Goal: Information Seeking & Learning: Compare options

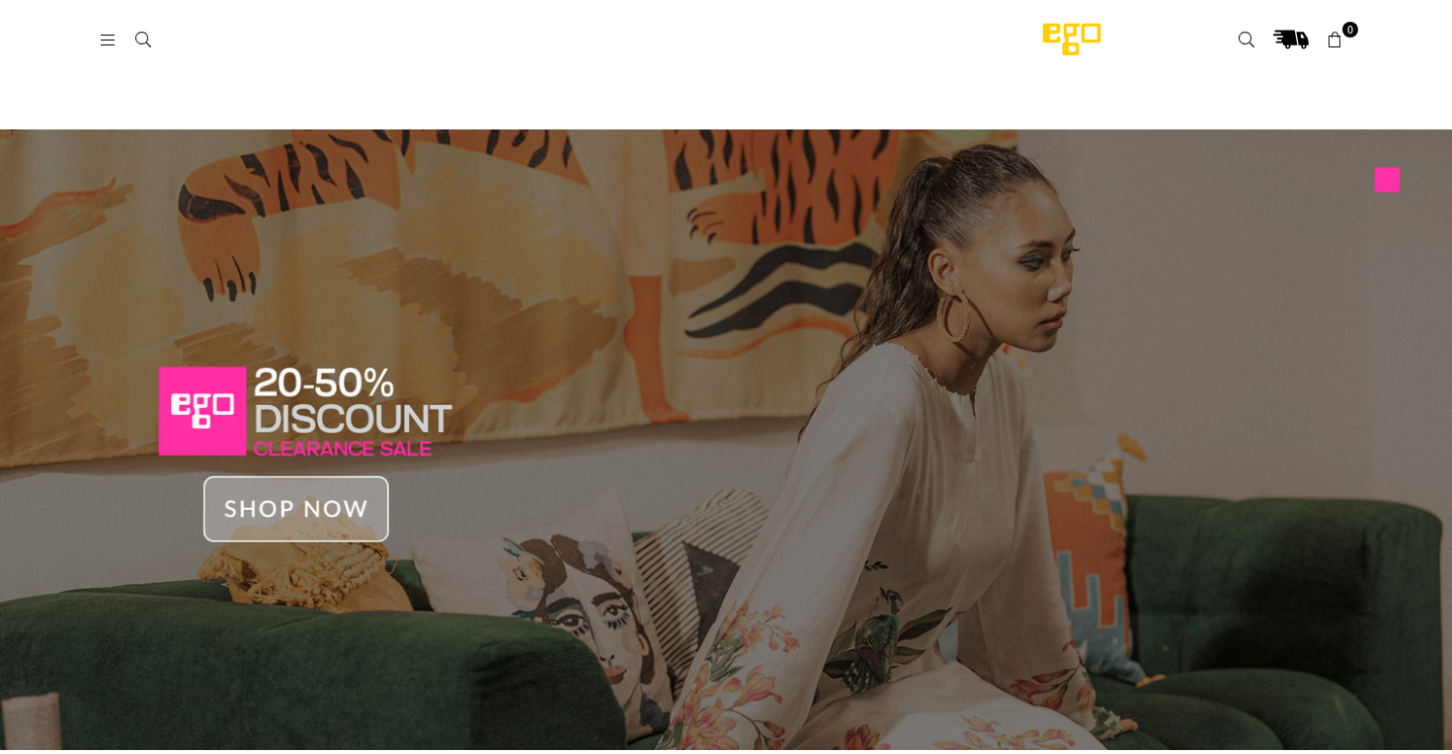
click at [264, 507] on img at bounding box center [726, 439] width 1452 height 620
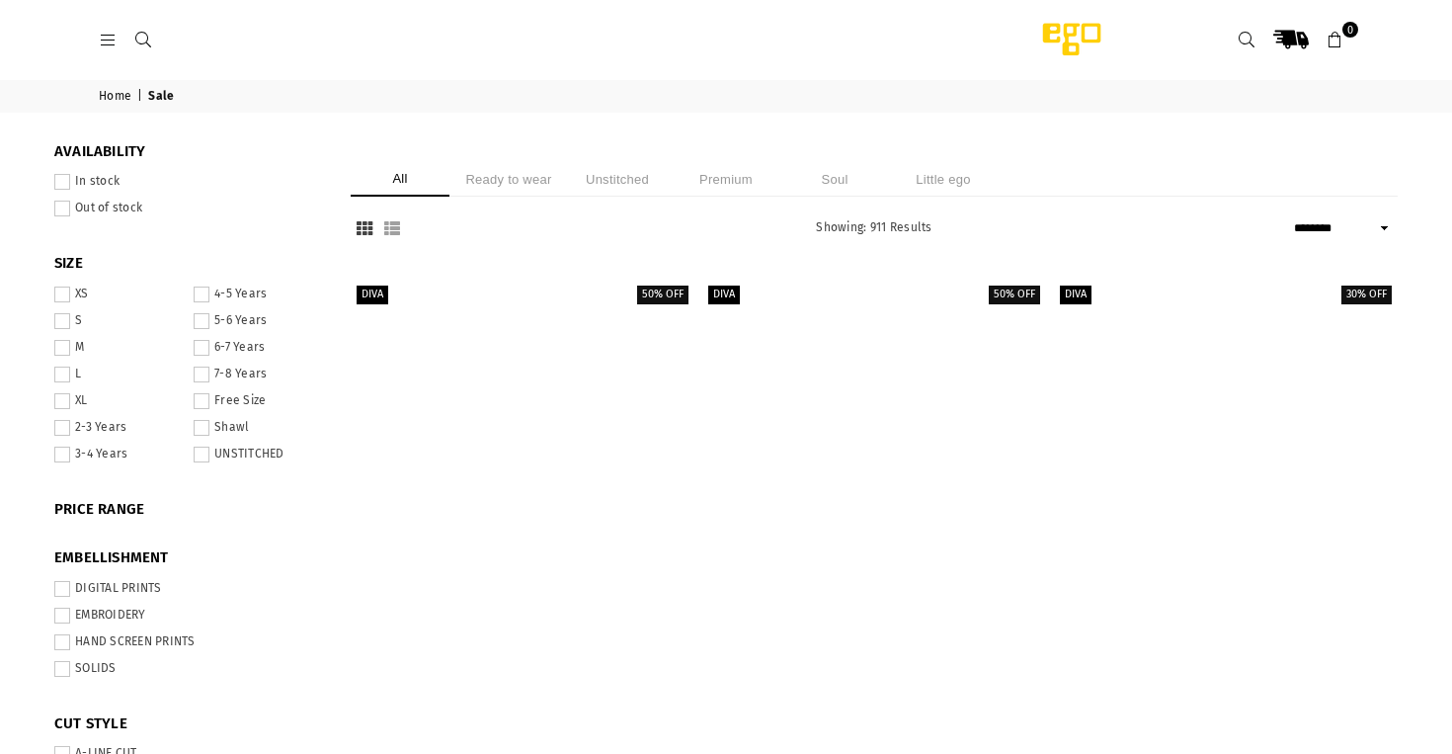
select select "******"
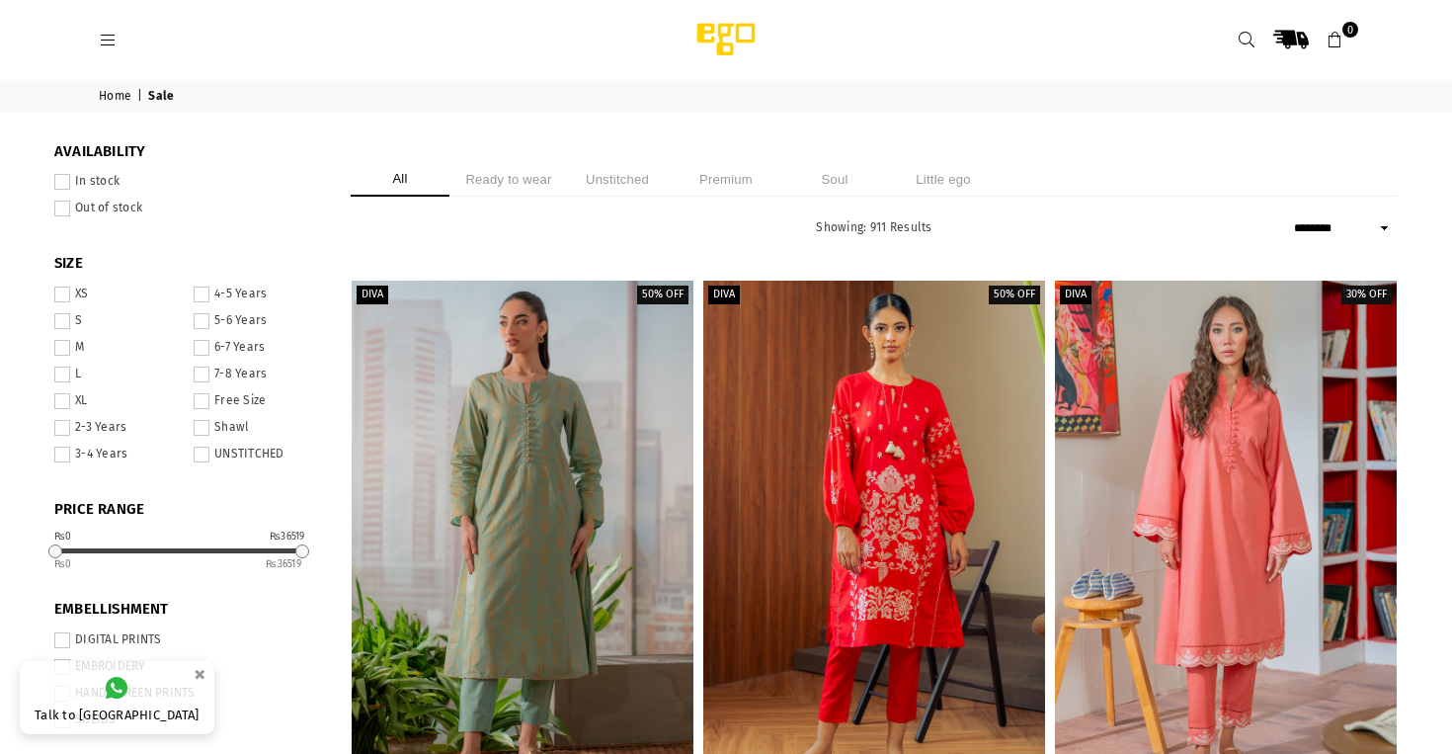
click at [99, 40] on icon at bounding box center [108, 41] width 18 height 18
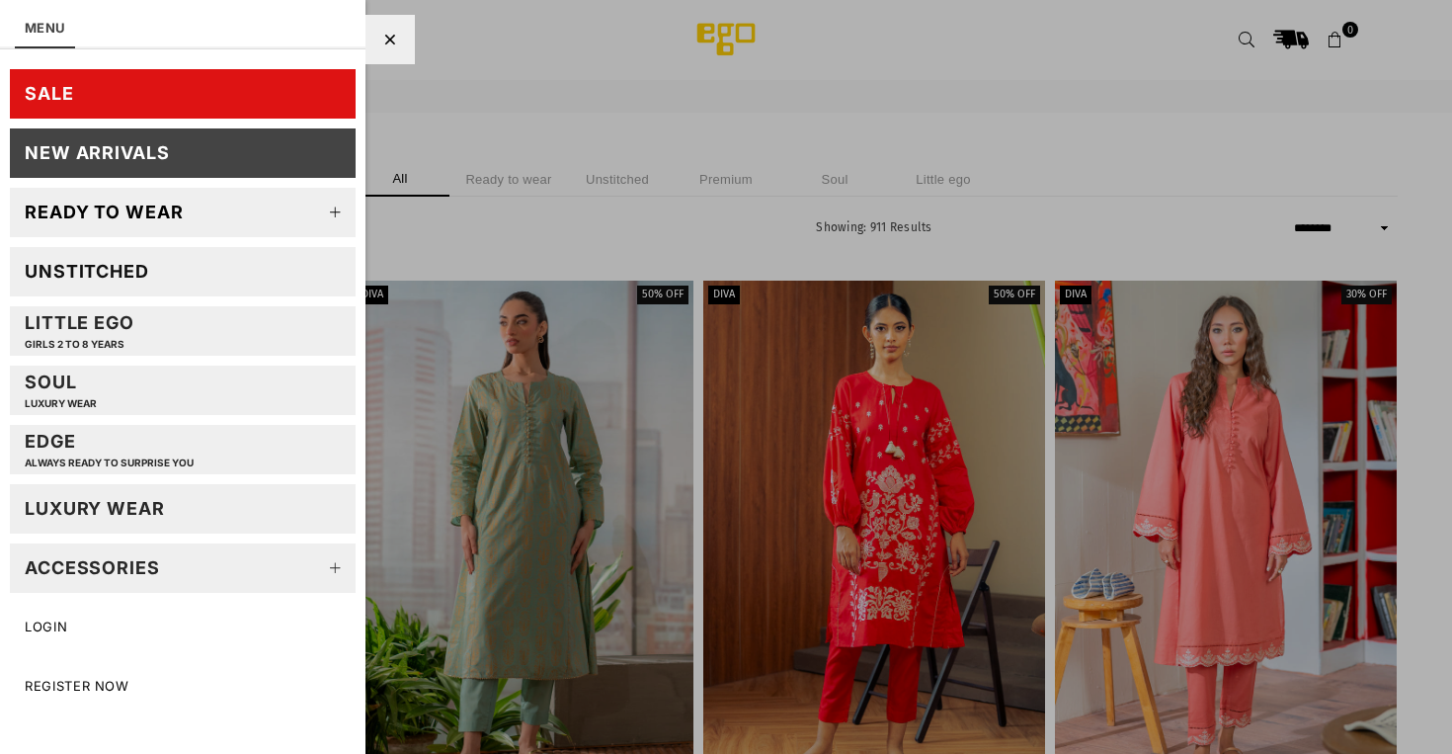
click at [321, 225] on icon at bounding box center [336, 213] width 40 height 40
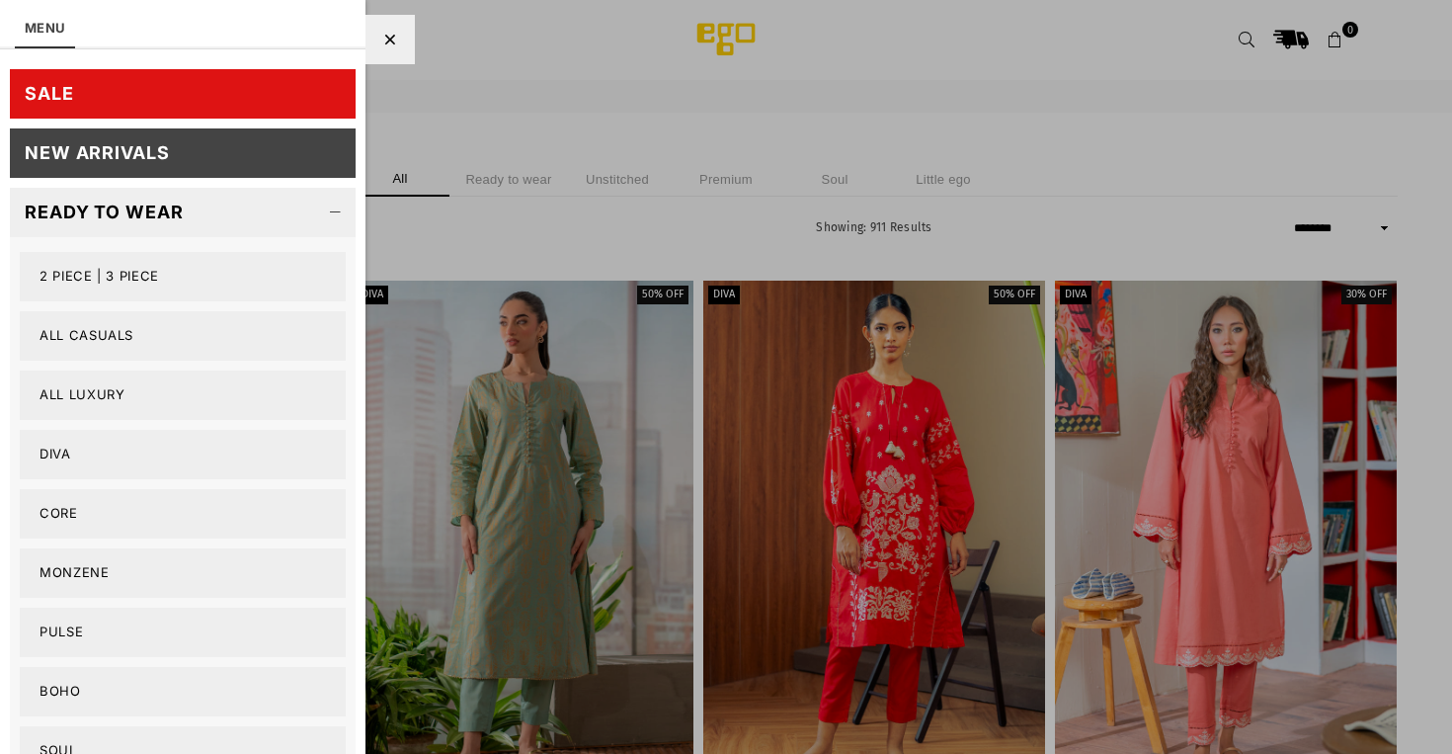
click at [119, 290] on link "2 PIECE | 3 PIECE" at bounding box center [183, 276] width 326 height 49
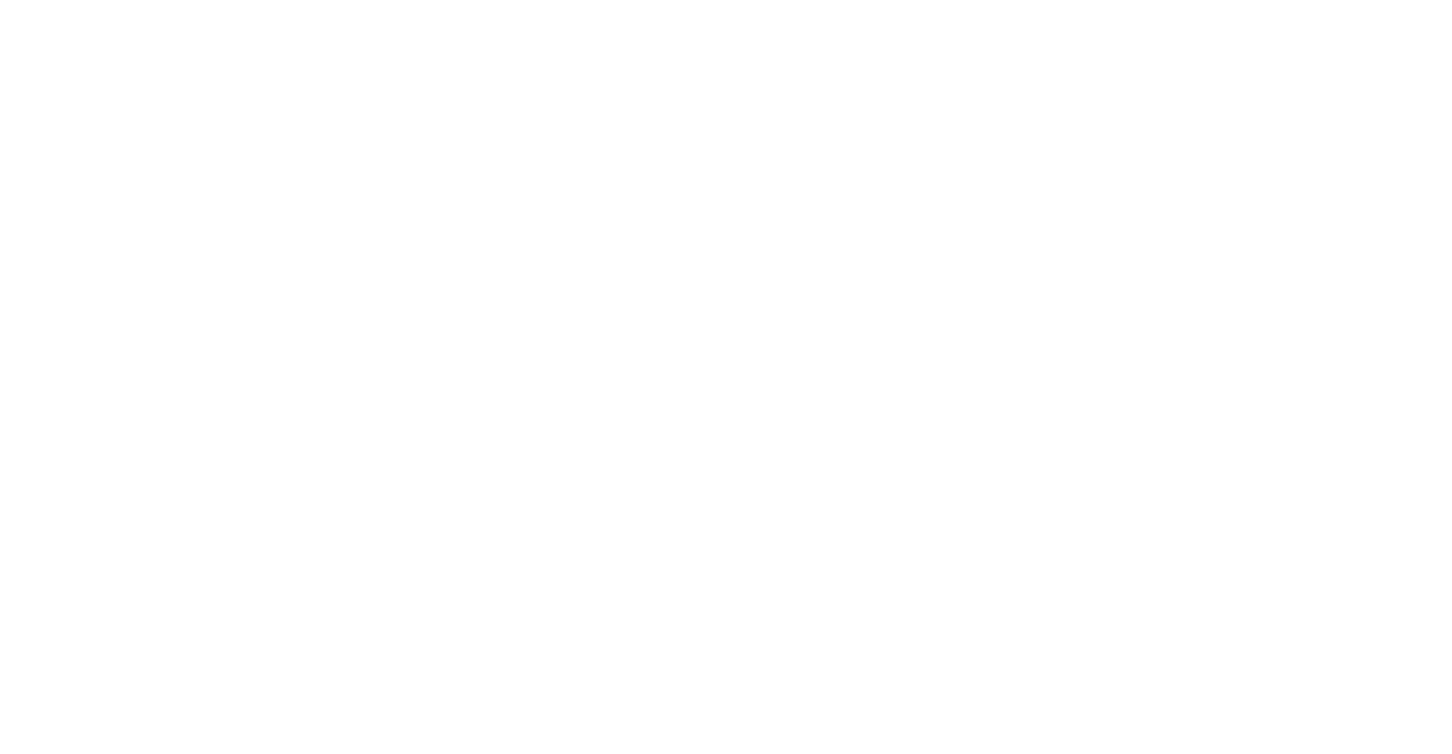
select select "**********"
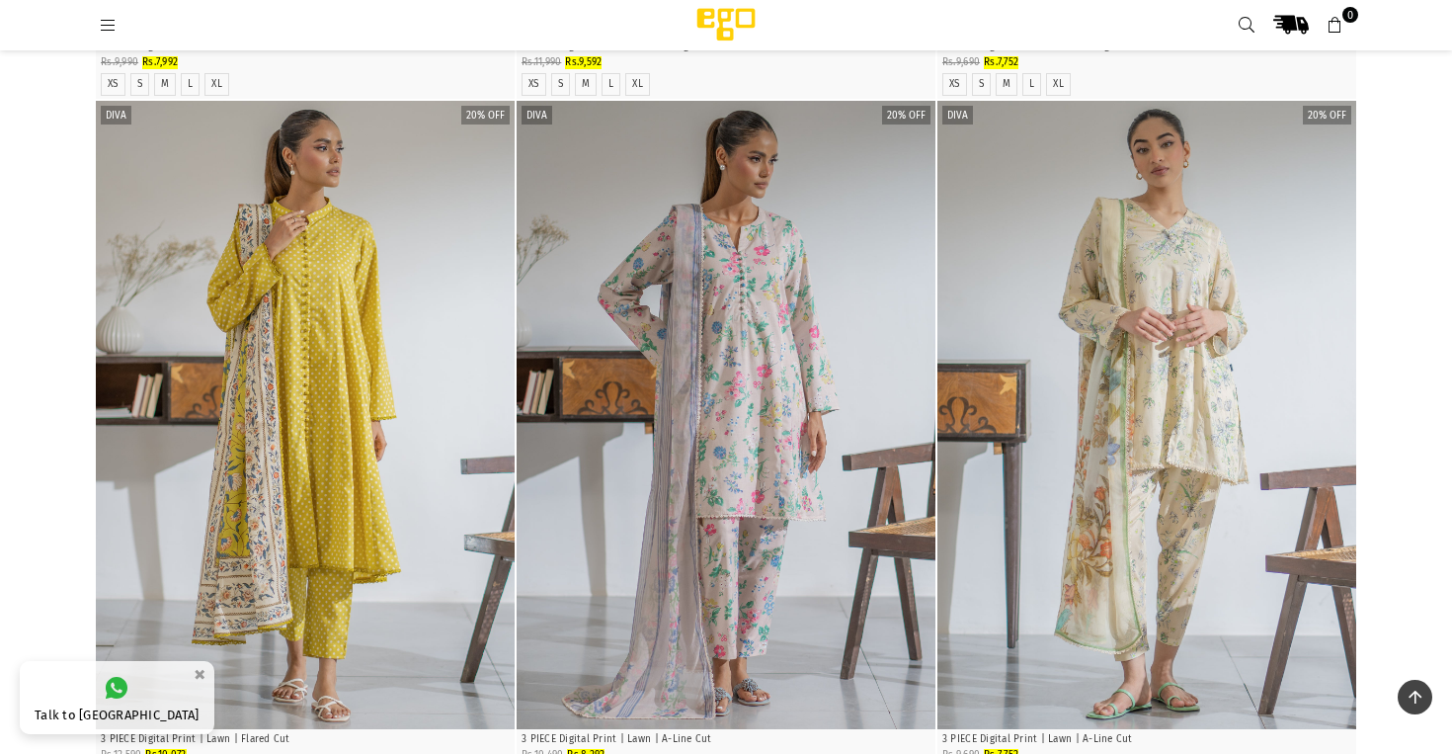
scroll to position [2885, 0]
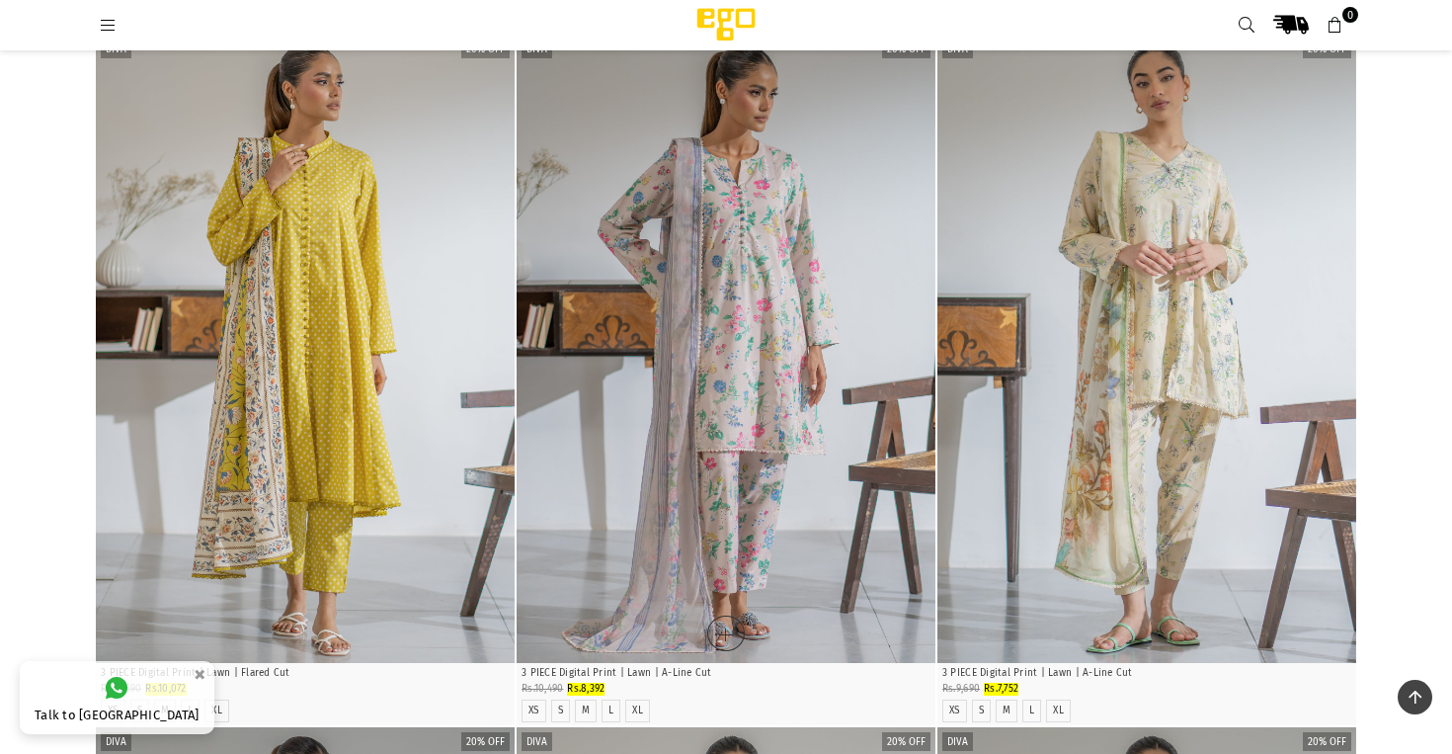
click at [643, 643] on div "Quick Shop" at bounding box center [726, 633] width 419 height 40
click at [586, 628] on div "Quick Shop" at bounding box center [726, 633] width 419 height 40
click at [732, 300] on img "1 / 4" at bounding box center [726, 349] width 419 height 628
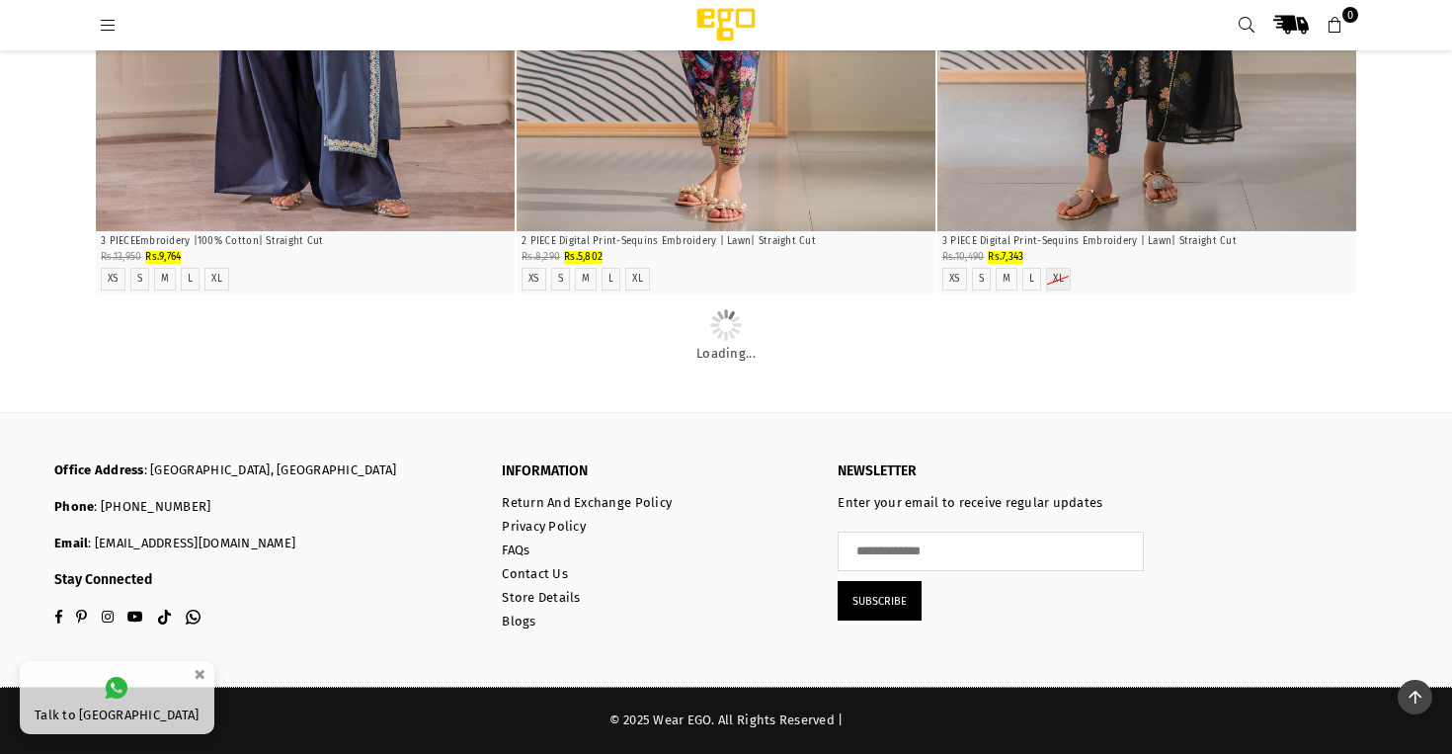
scroll to position [18115, 0]
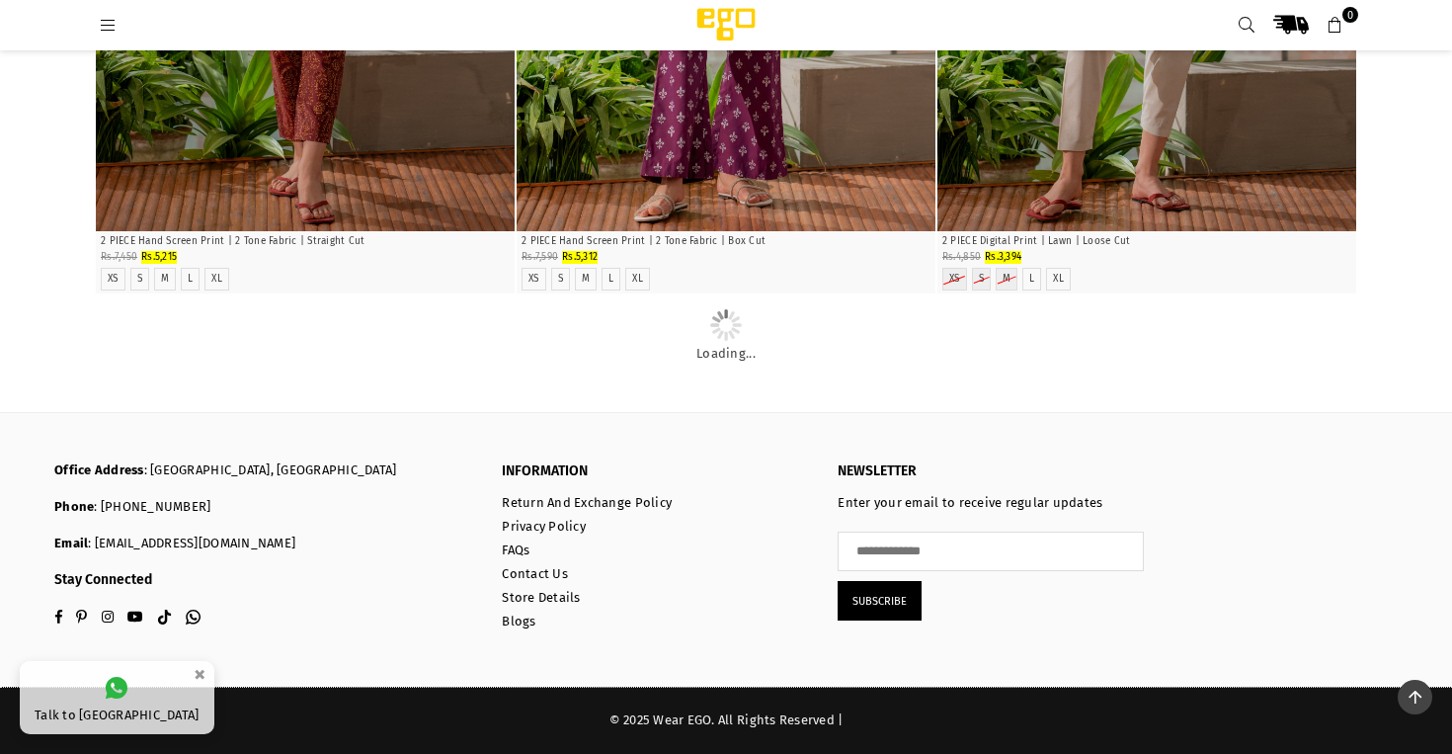
scroll to position [38241, 0]
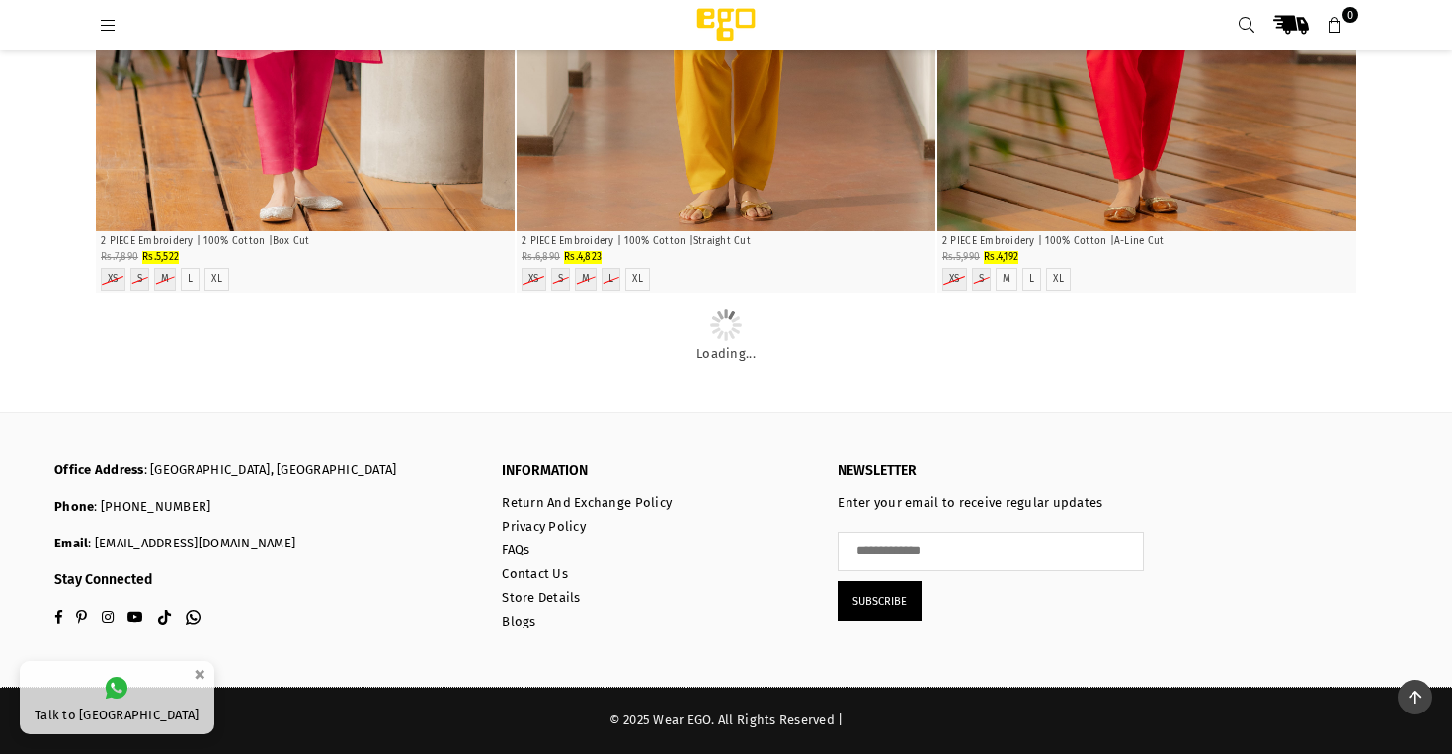
scroll to position [45144, 0]
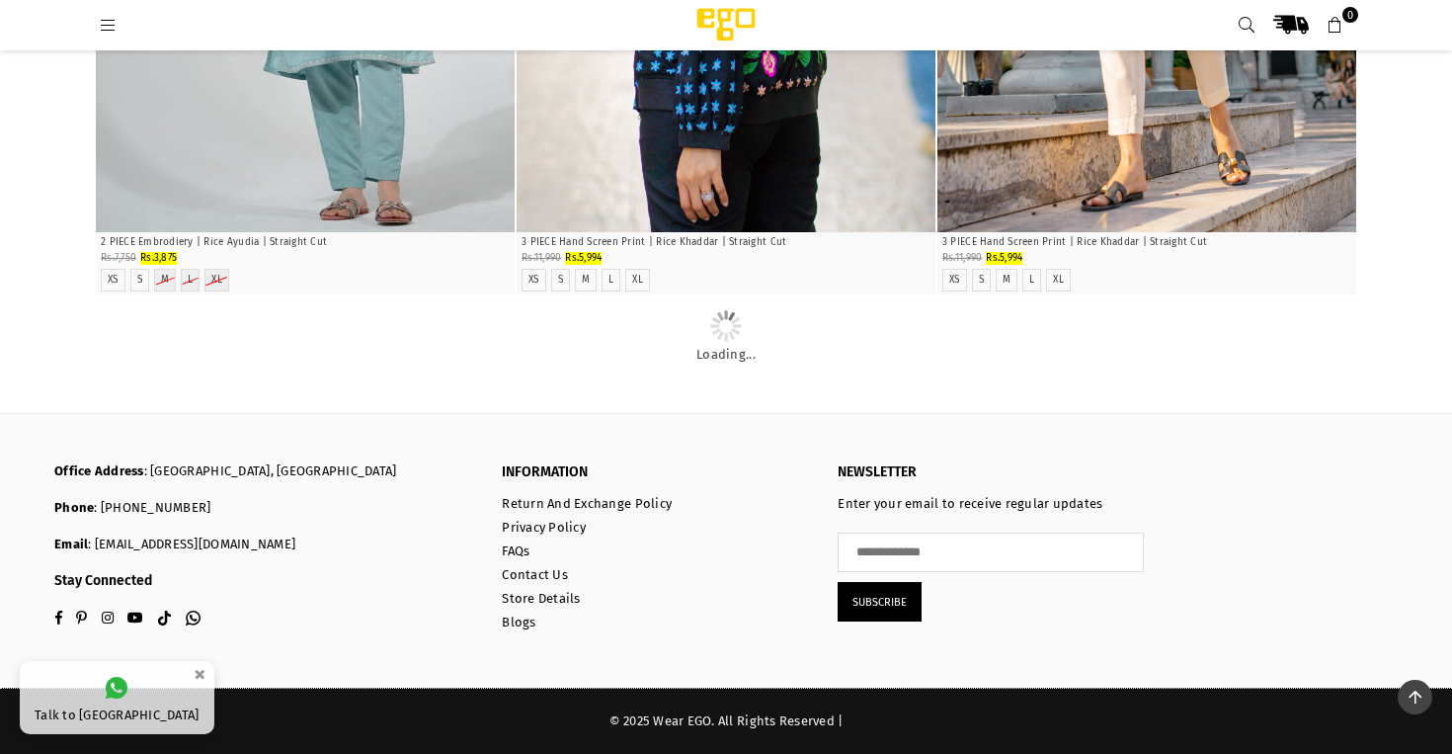
scroll to position [48508, 0]
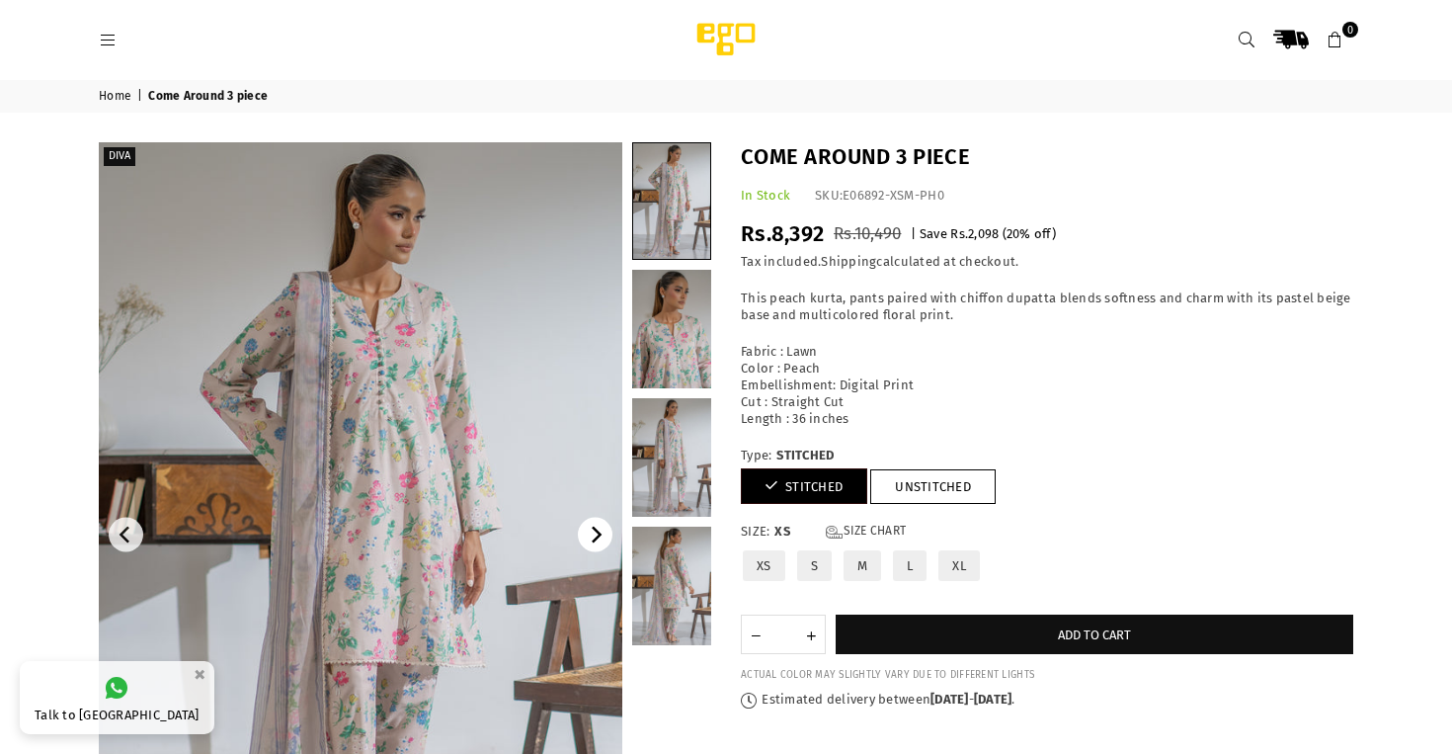
click at [598, 535] on icon "Next" at bounding box center [597, 535] width 11 height 18
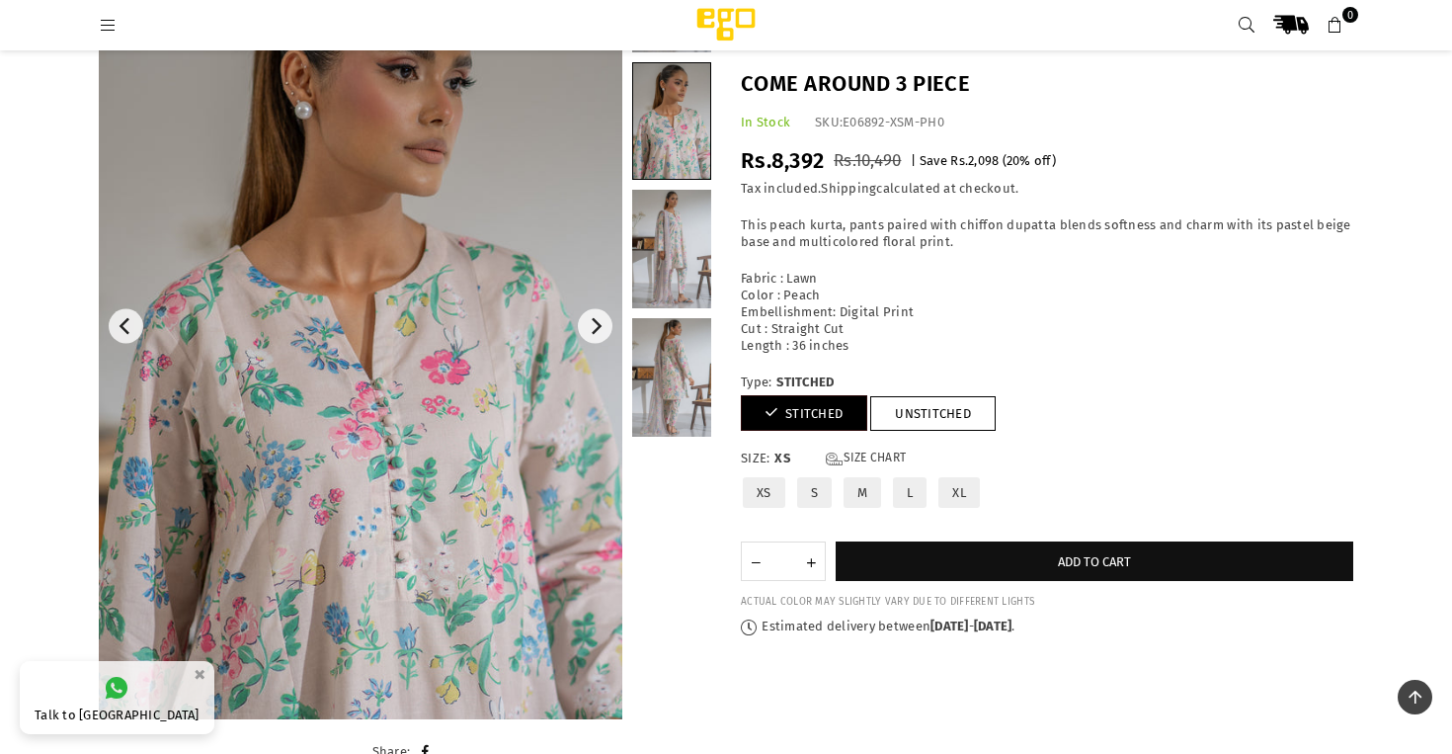
scroll to position [165, 0]
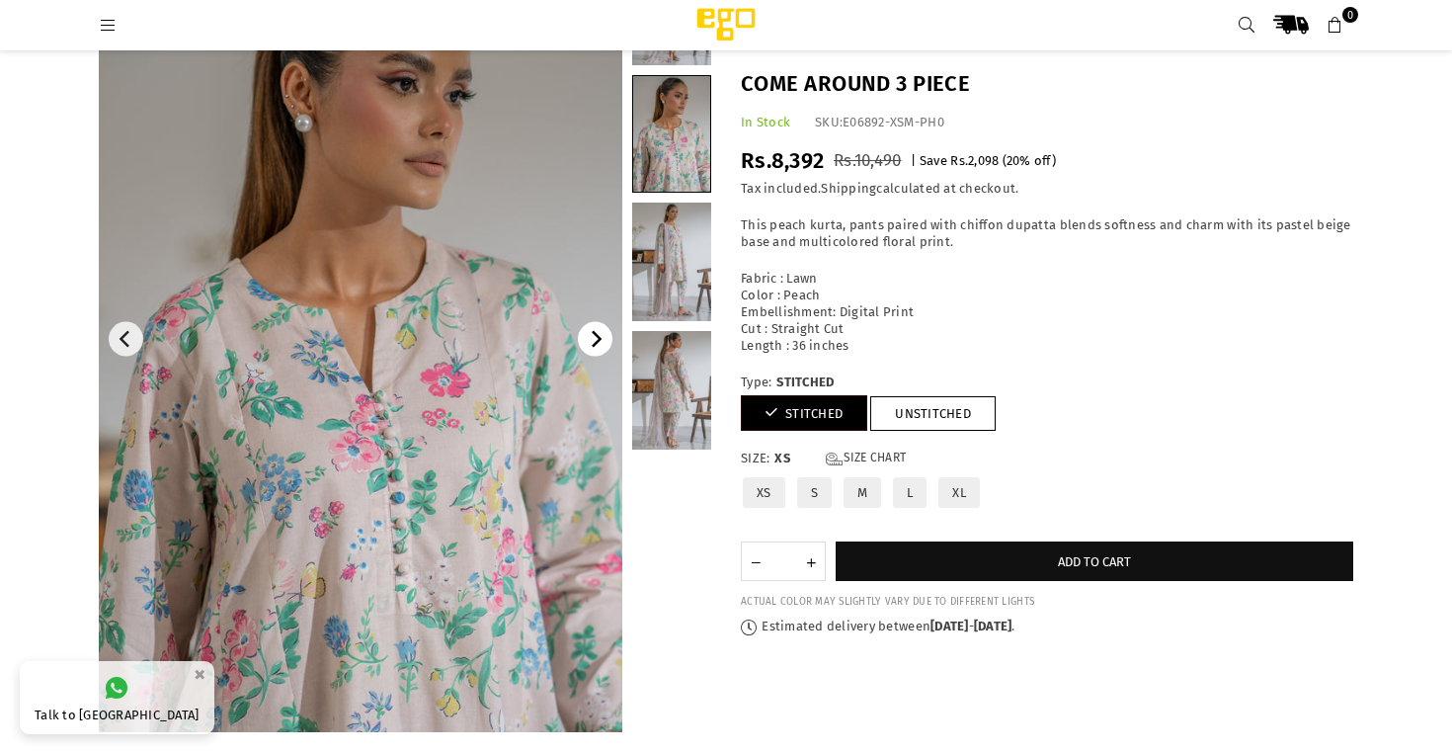
click at [600, 336] on icon "Next" at bounding box center [596, 340] width 18 height 18
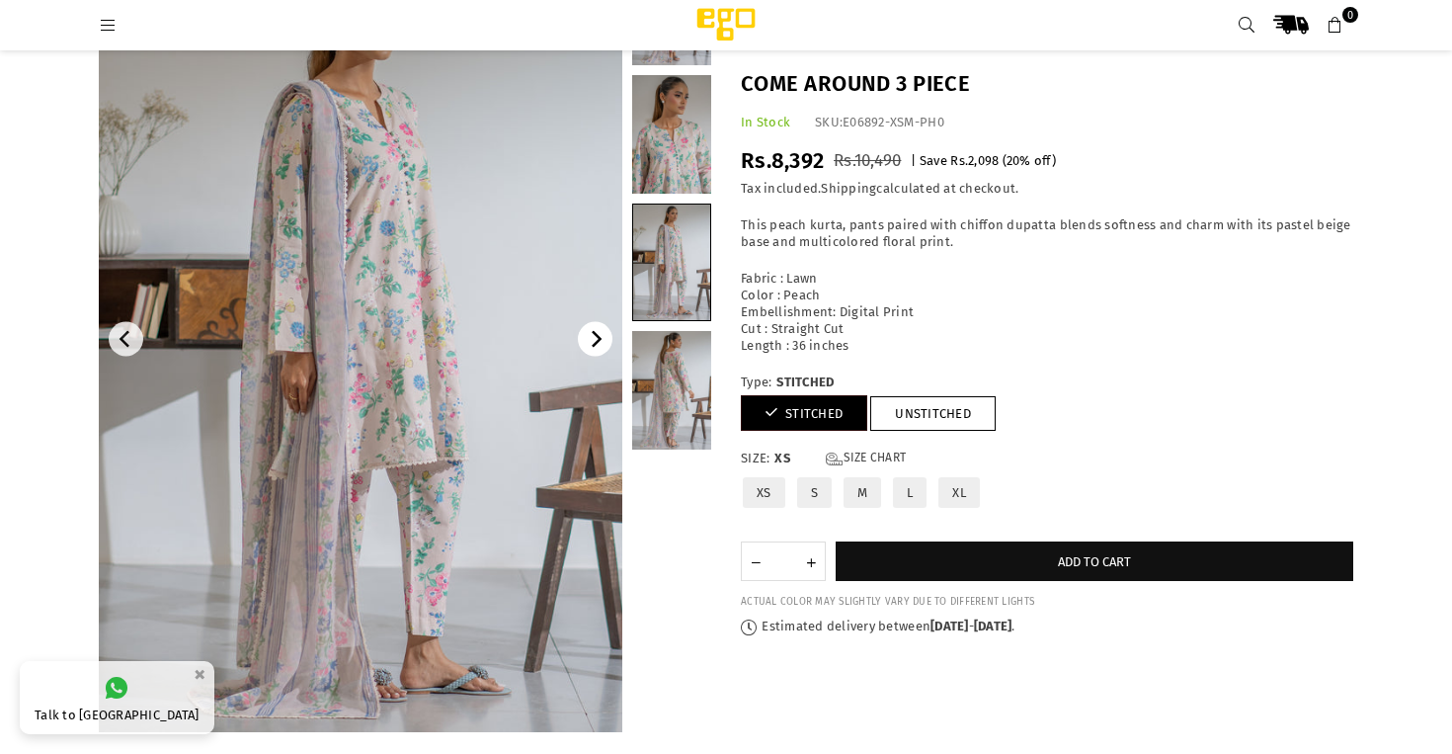
click at [600, 336] on icon "Next" at bounding box center [596, 340] width 18 height 18
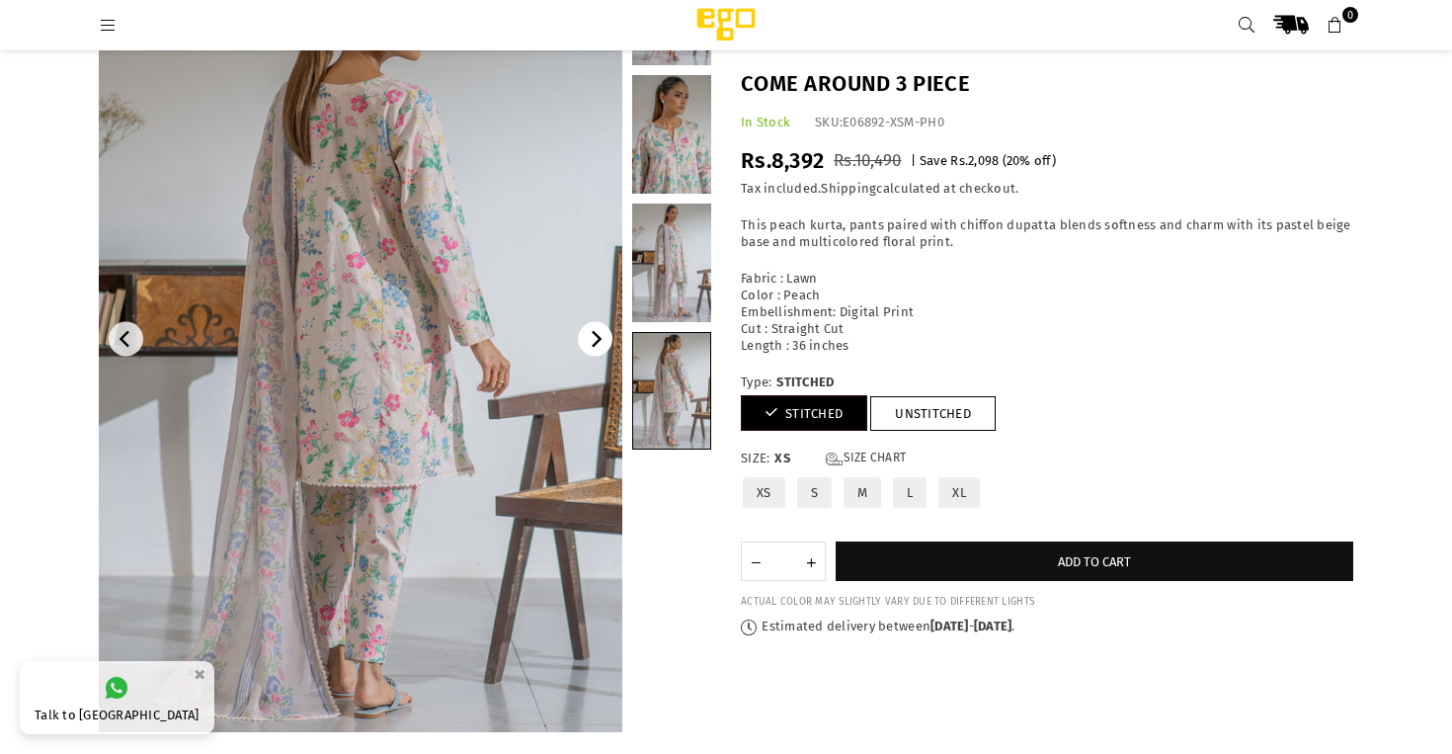
click at [600, 336] on icon "Next" at bounding box center [596, 340] width 18 height 18
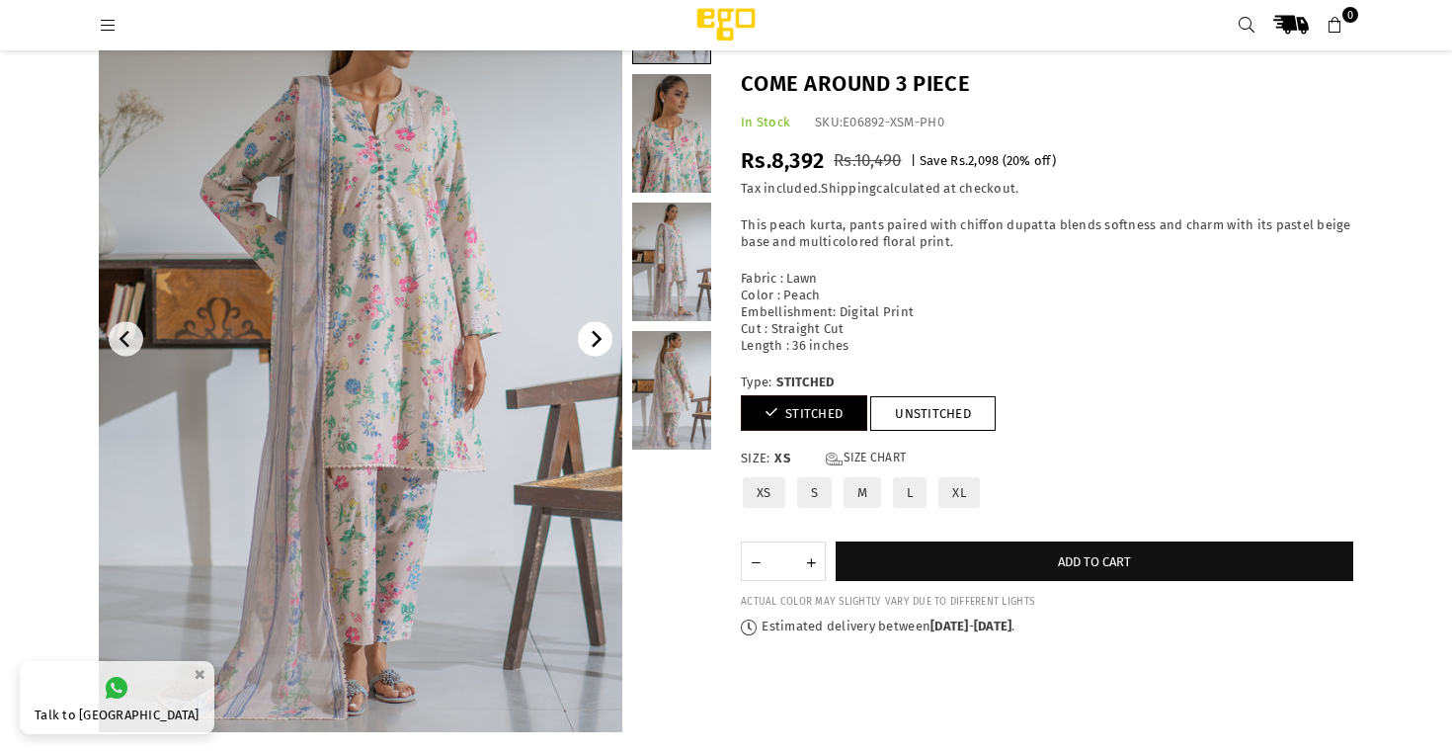
click at [600, 336] on icon "Next" at bounding box center [596, 340] width 18 height 18
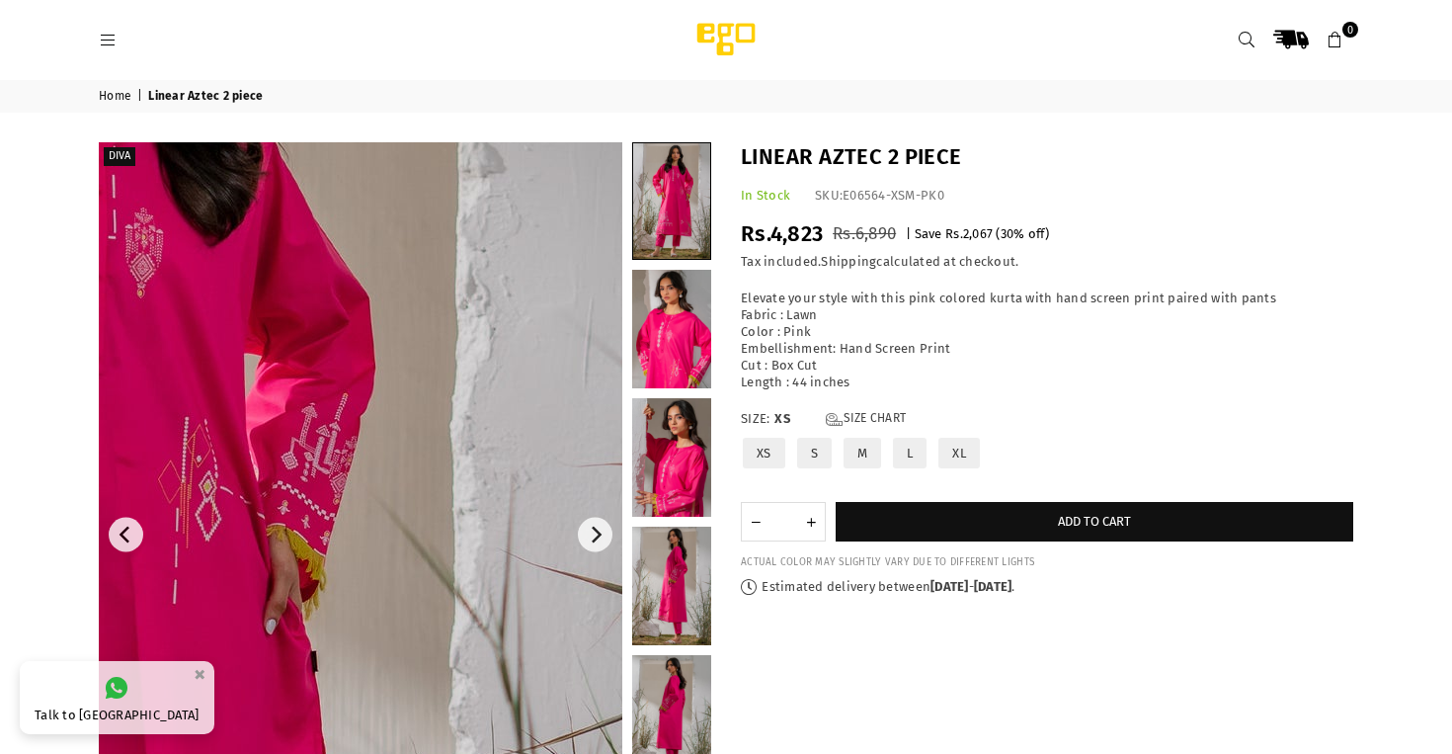
click at [611, 447] on img at bounding box center [43, 645] width 1185 height 1778
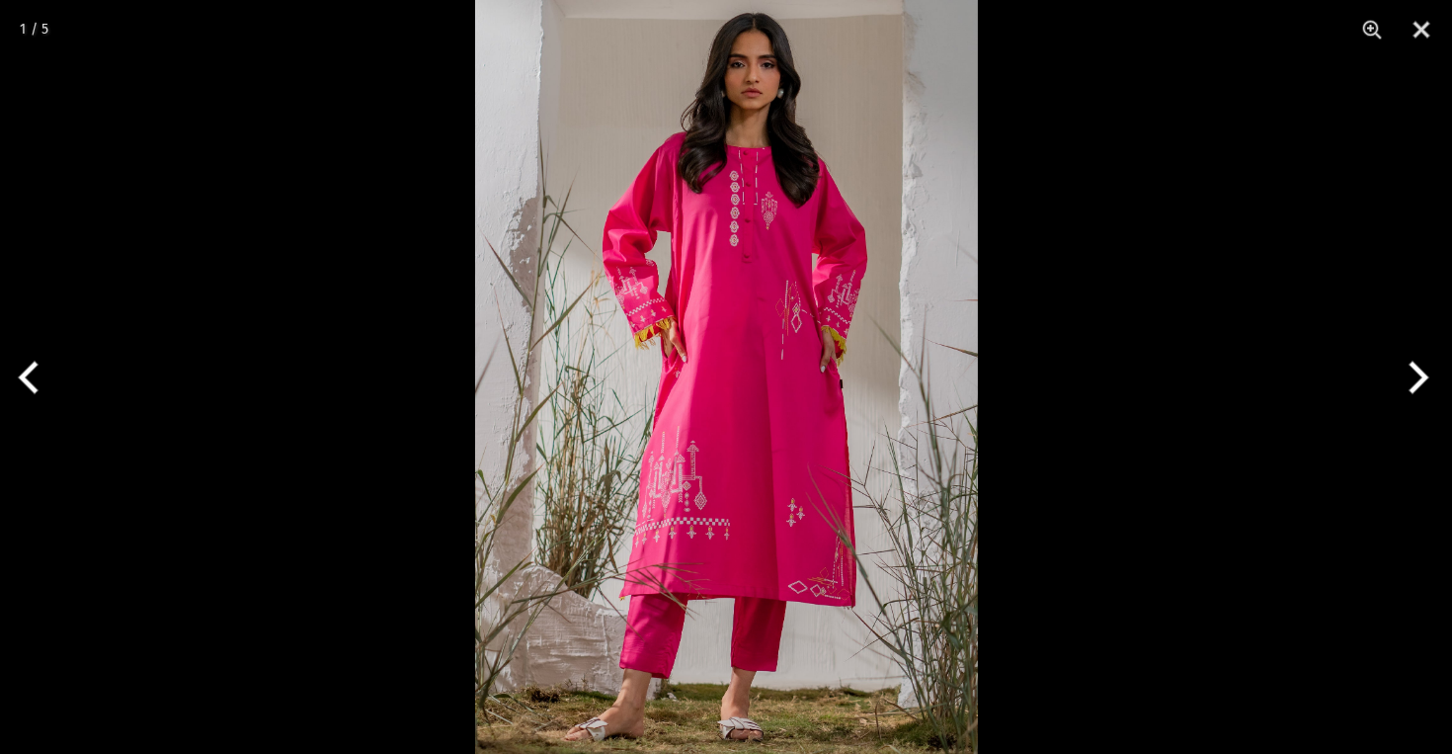
click at [185, 118] on div at bounding box center [726, 377] width 1452 height 754
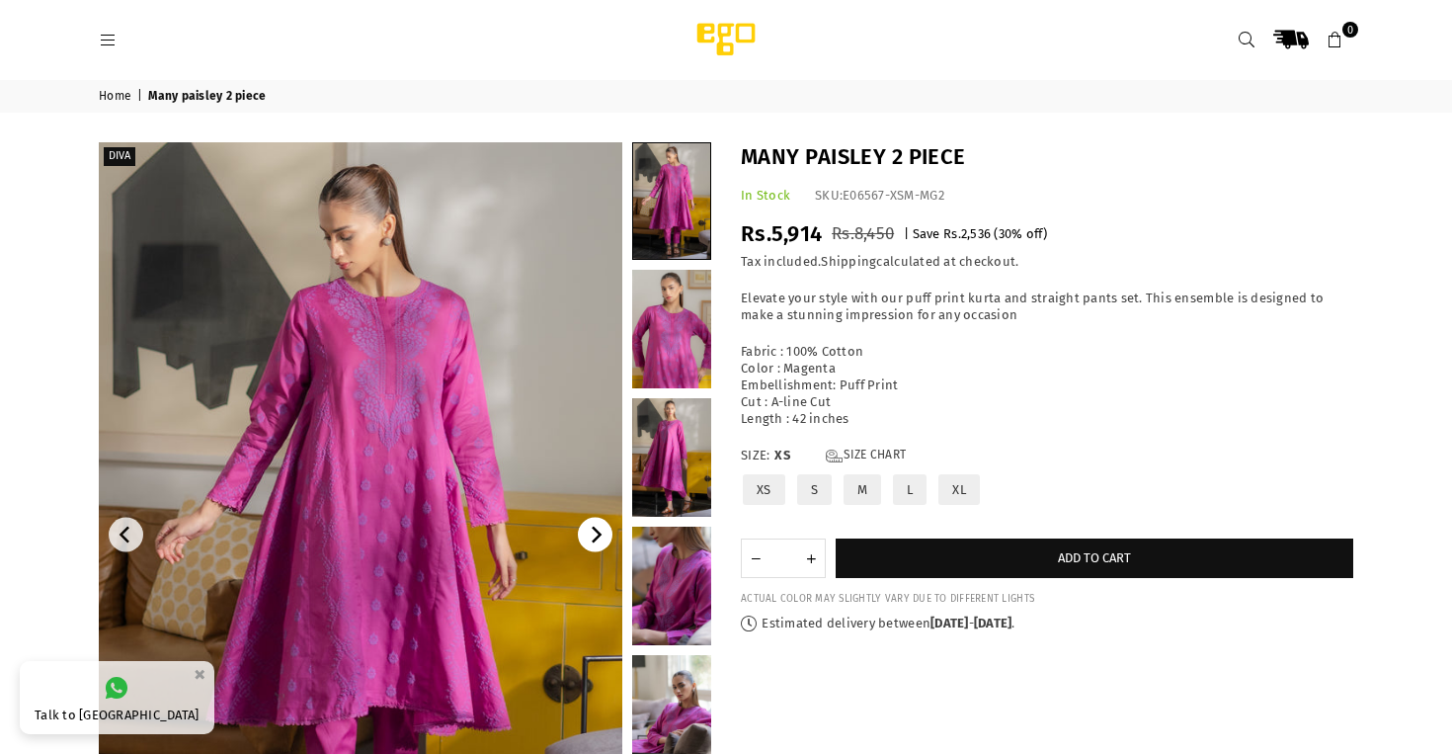
click at [598, 542] on icon "Next" at bounding box center [596, 535] width 18 height 18
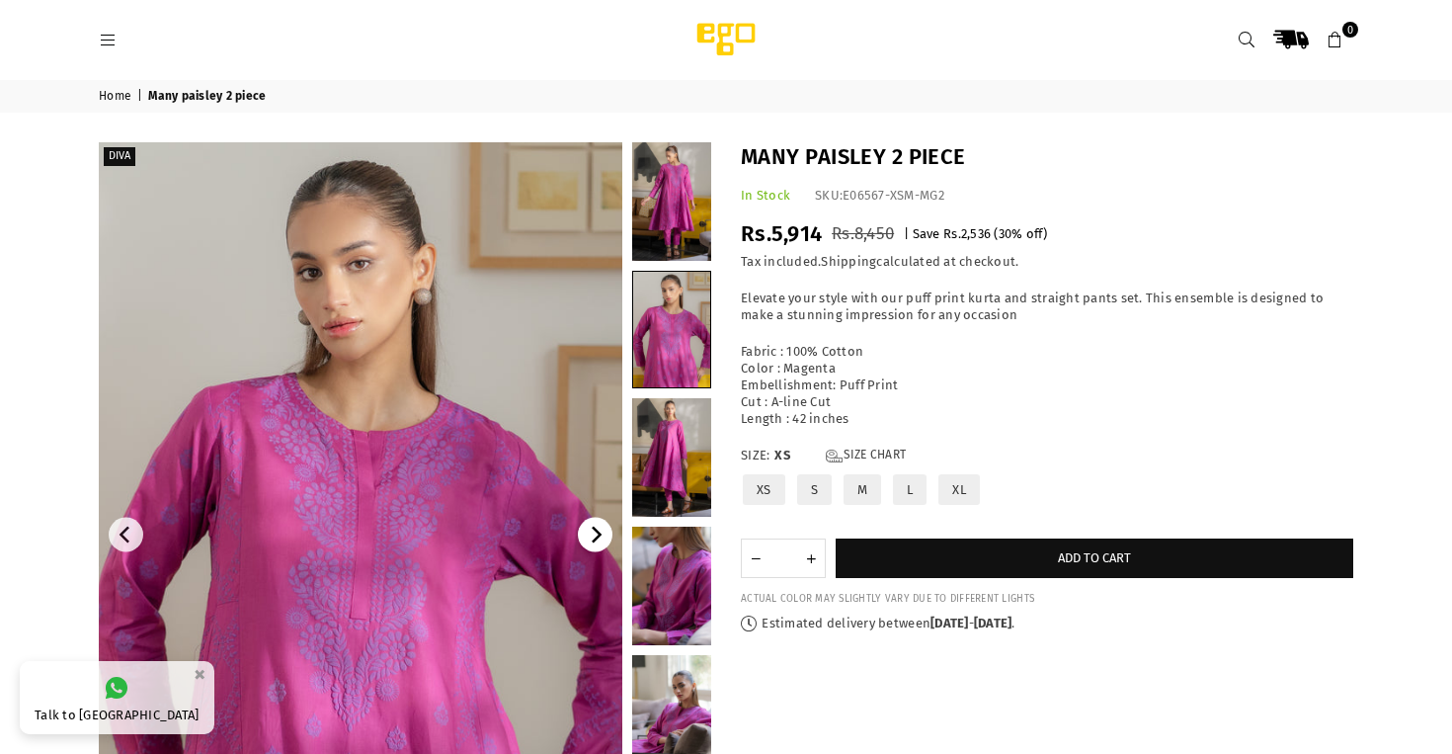
click at [598, 542] on icon "Next" at bounding box center [596, 535] width 18 height 18
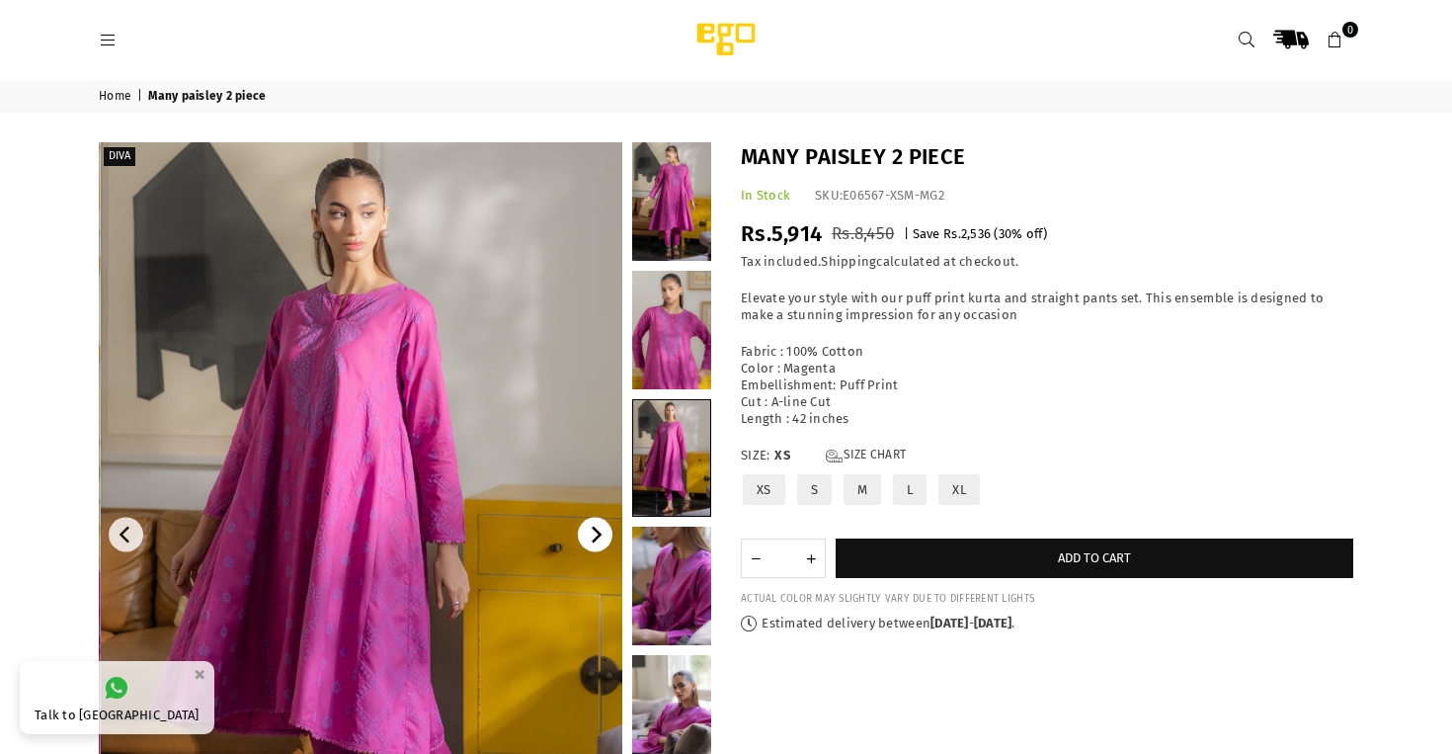
click at [598, 542] on icon "Next" at bounding box center [596, 535] width 18 height 18
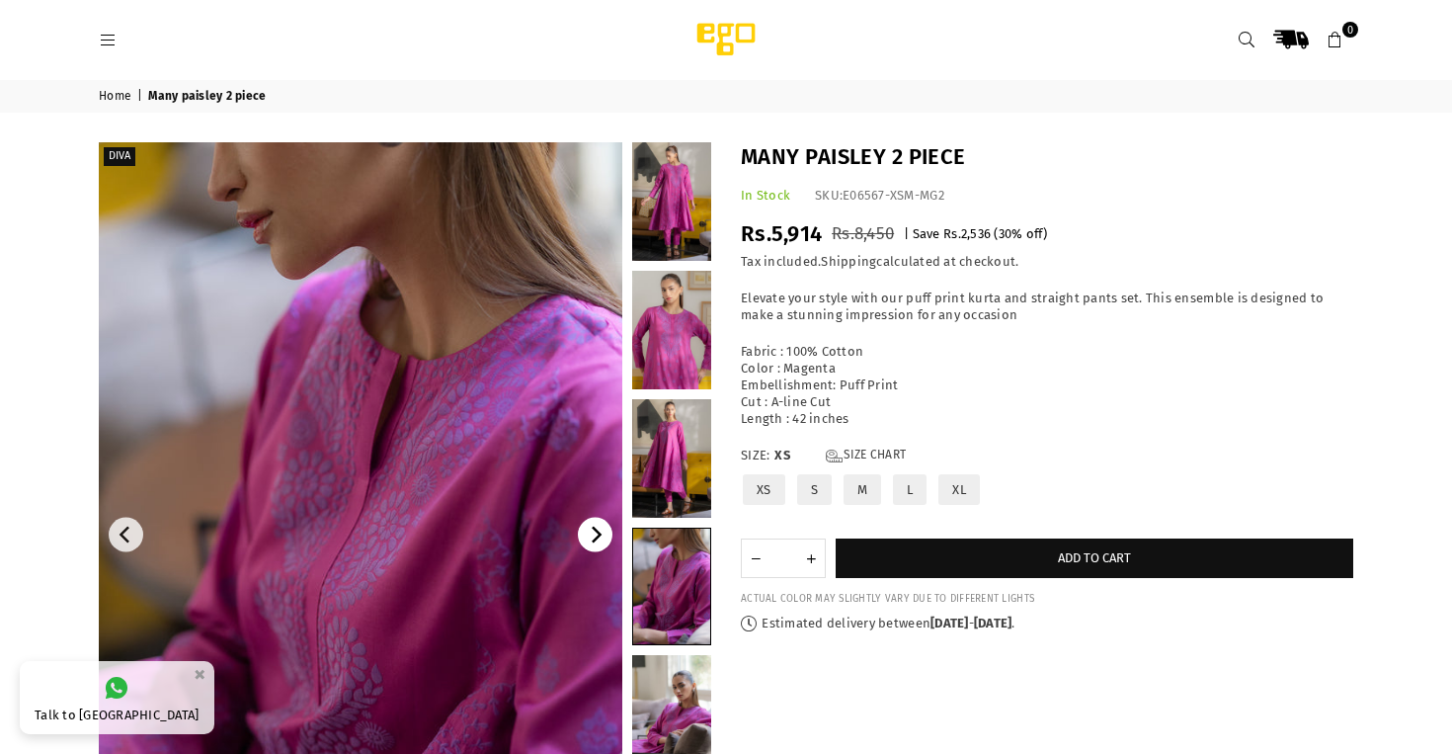
click at [598, 542] on icon "Next" at bounding box center [596, 535] width 18 height 18
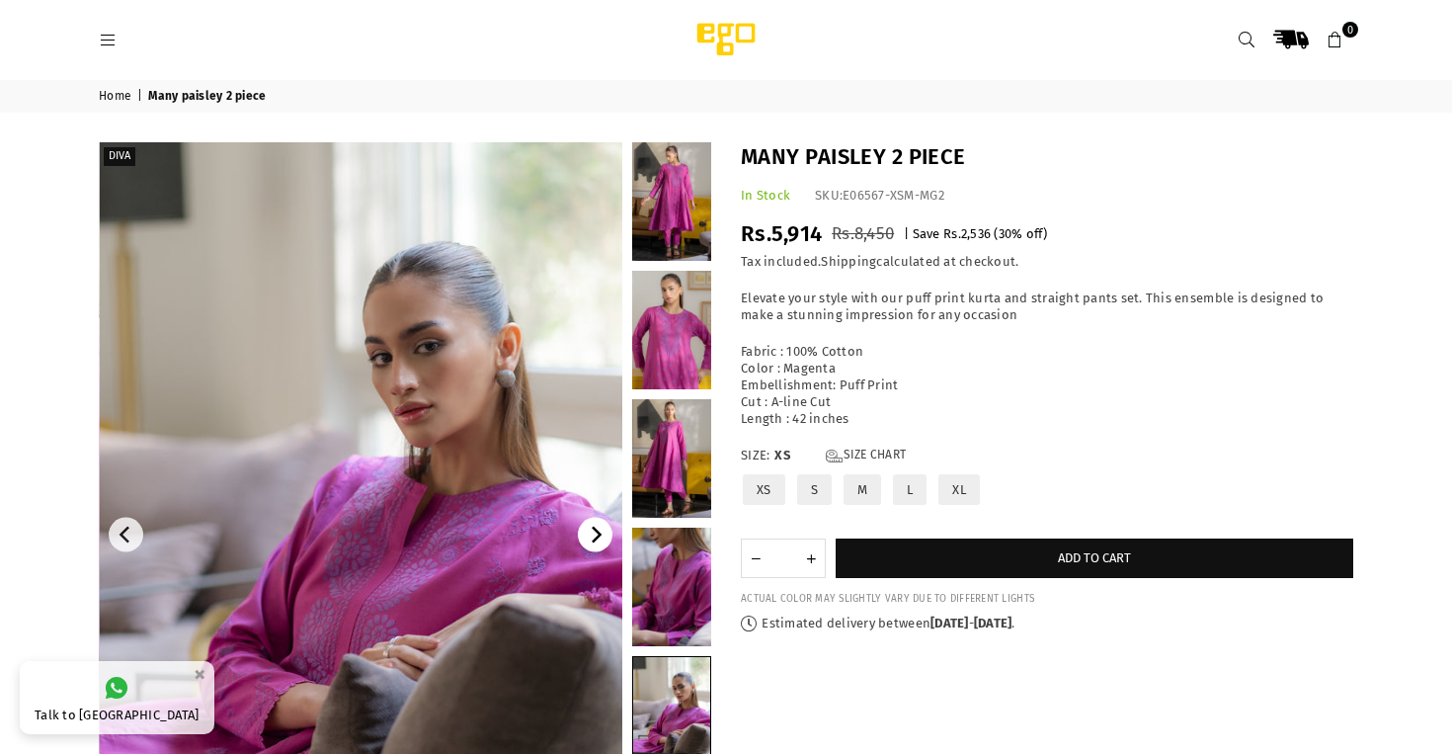
click at [598, 542] on icon "Next" at bounding box center [596, 535] width 18 height 18
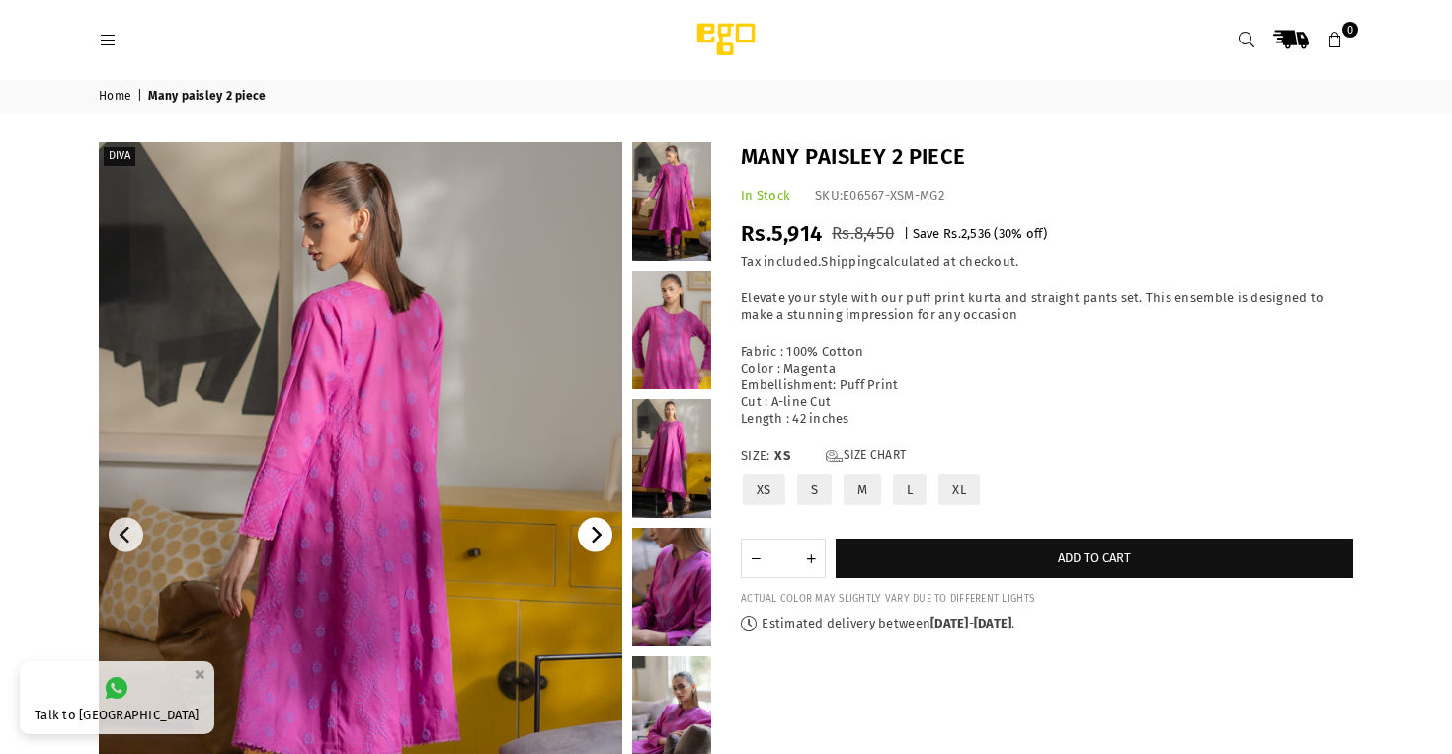
click at [598, 542] on icon "Next" at bounding box center [596, 535] width 18 height 18
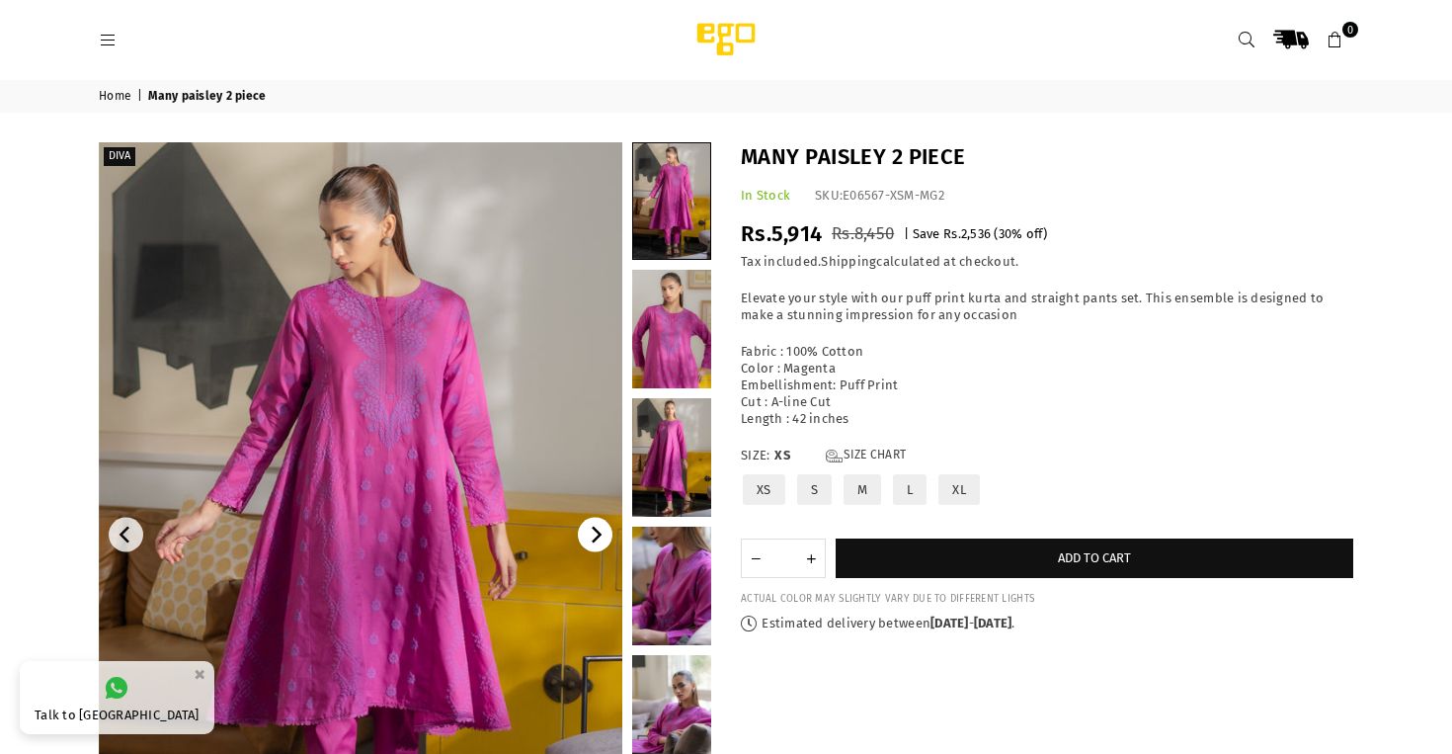
click at [598, 542] on icon "Next" at bounding box center [596, 535] width 18 height 18
